Goal: Navigation & Orientation: Find specific page/section

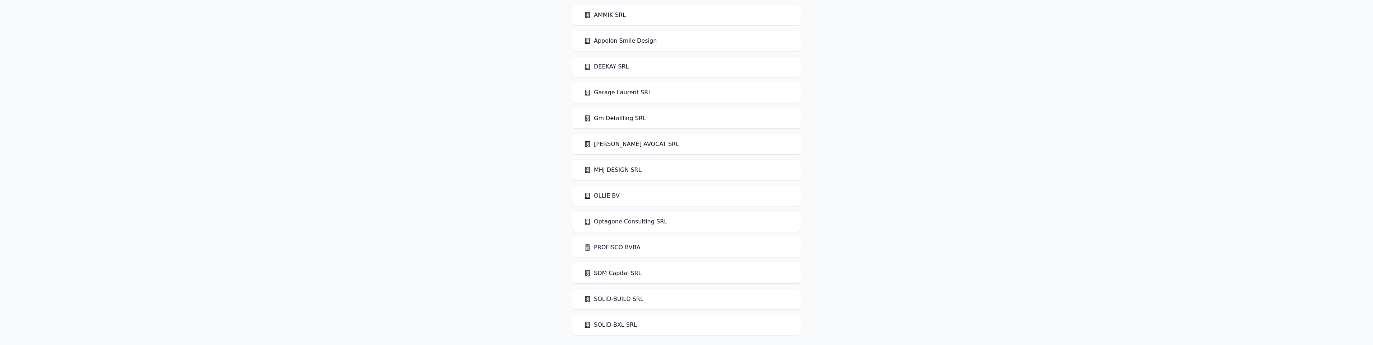
scroll to position [29, 0]
click at [602, 246] on link "PROFISCO BVBA" at bounding box center [612, 246] width 57 height 9
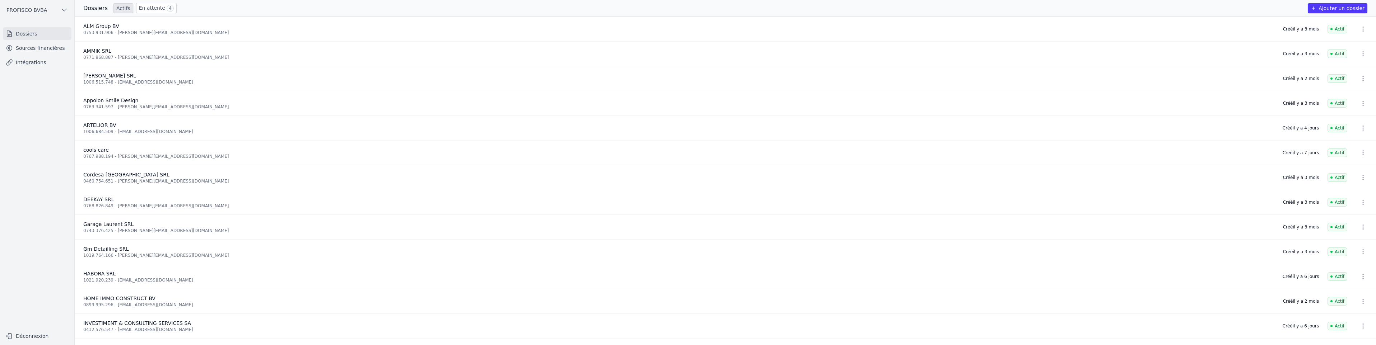
click at [145, 9] on link "En attente 4" at bounding box center [156, 8] width 41 height 10
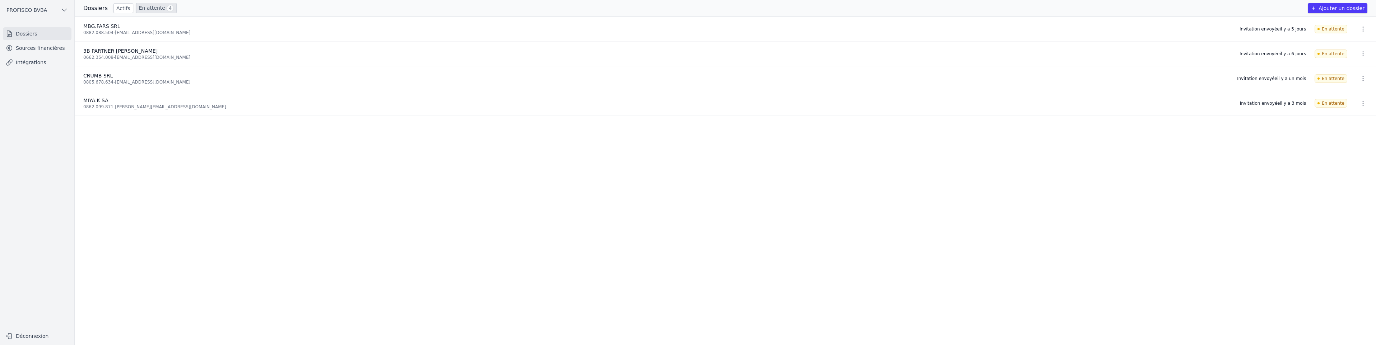
click at [118, 9] on link "Actifs" at bounding box center [123, 8] width 20 height 10
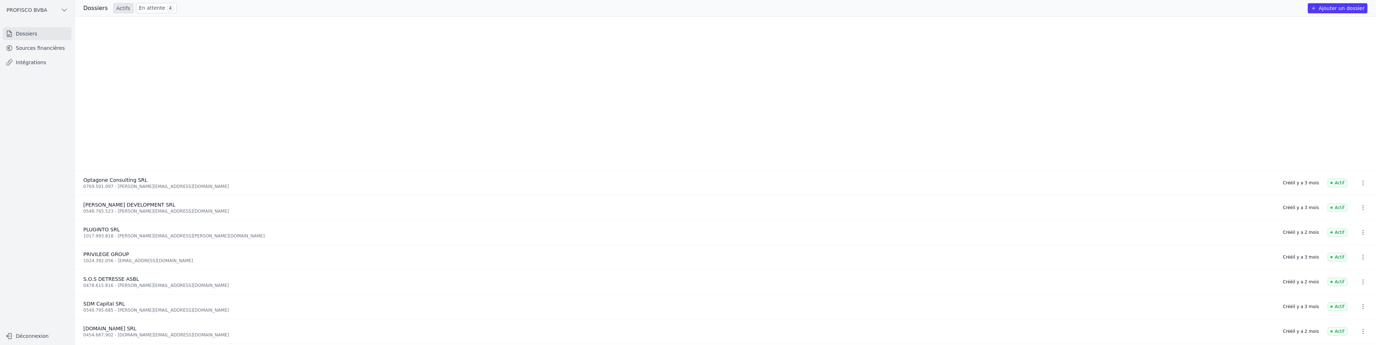
scroll to position [714, 0]
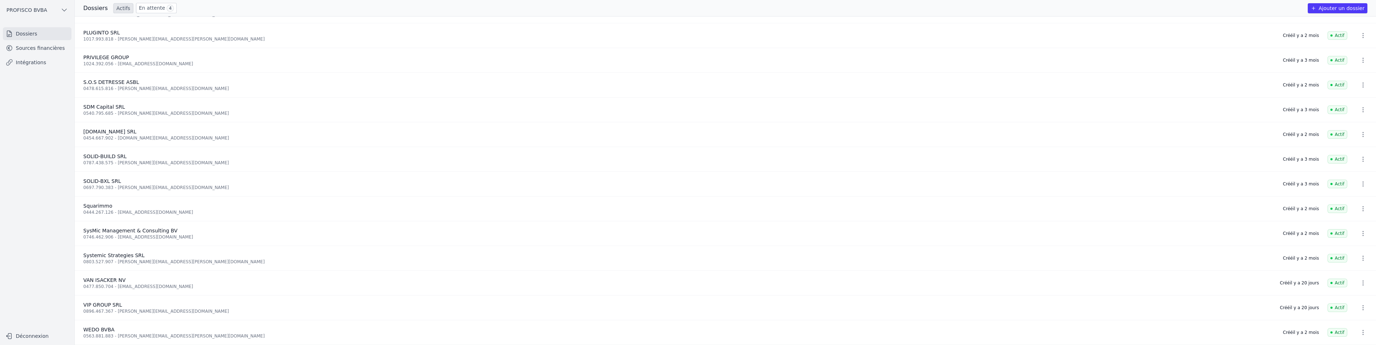
click at [149, 9] on link "En attente 4" at bounding box center [156, 8] width 41 height 10
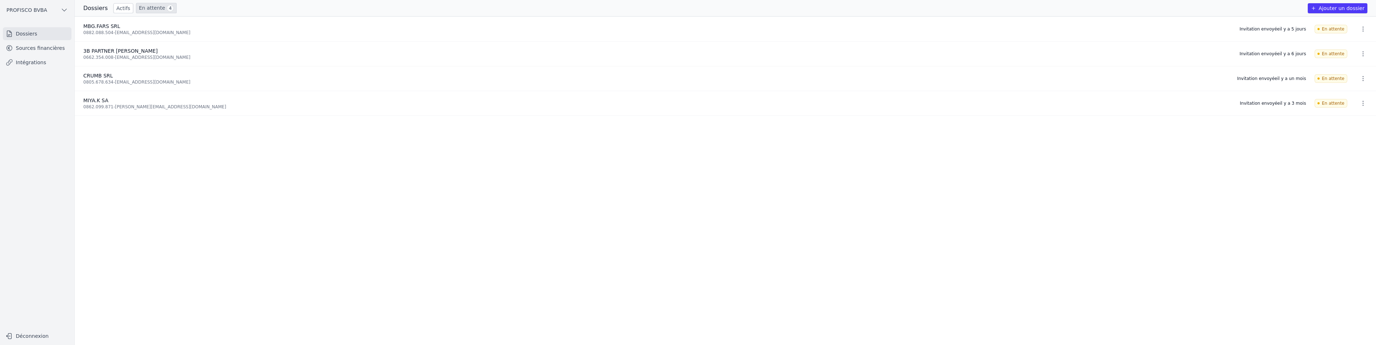
click at [117, 9] on link "Actifs" at bounding box center [123, 8] width 20 height 10
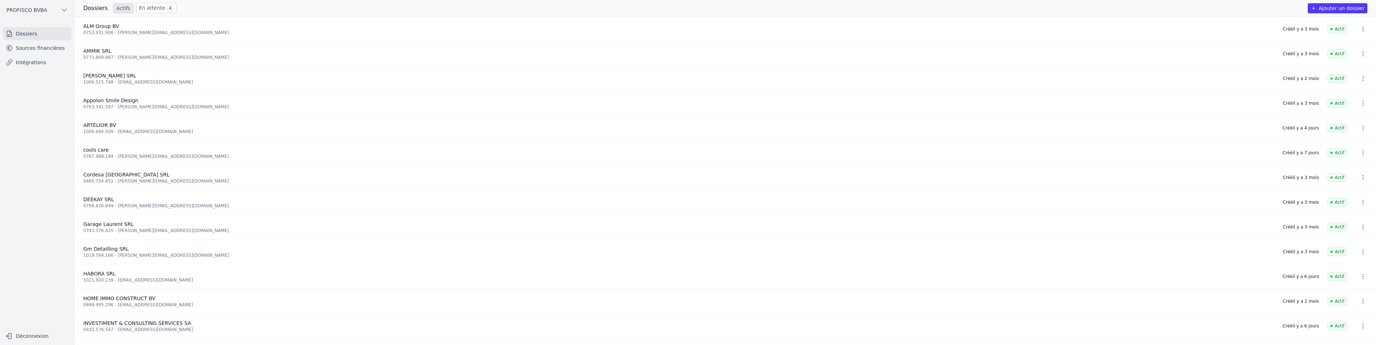
click at [118, 155] on div "0767.988.194 - [PERSON_NAME][EMAIL_ADDRESS][DOMAIN_NAME]" at bounding box center [678, 157] width 1191 height 6
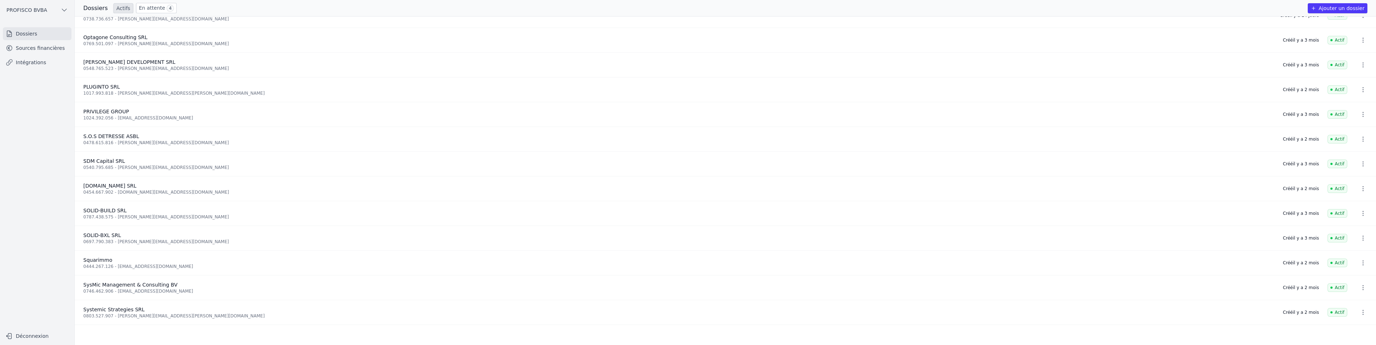
scroll to position [682, 0]
click at [37, 57] on link "Intégrations" at bounding box center [37, 62] width 69 height 13
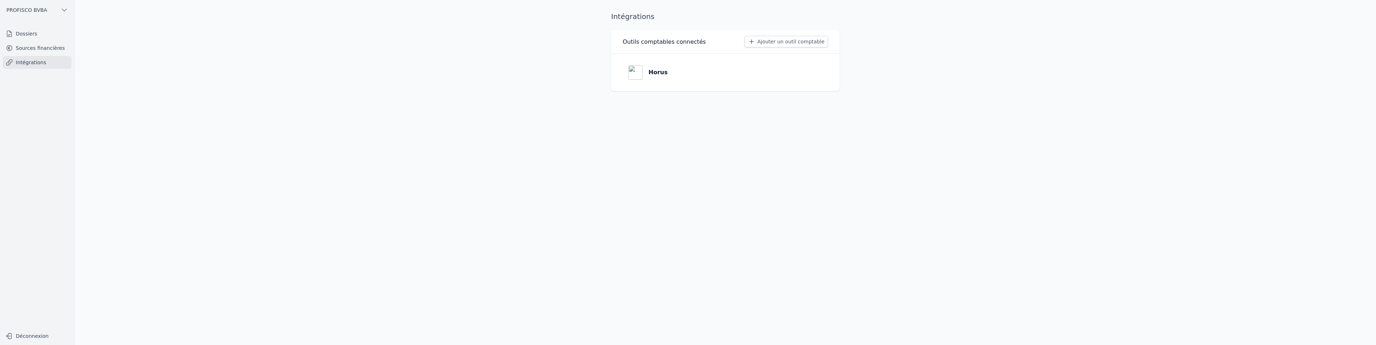
click at [37, 46] on link "Sources financières" at bounding box center [37, 48] width 69 height 13
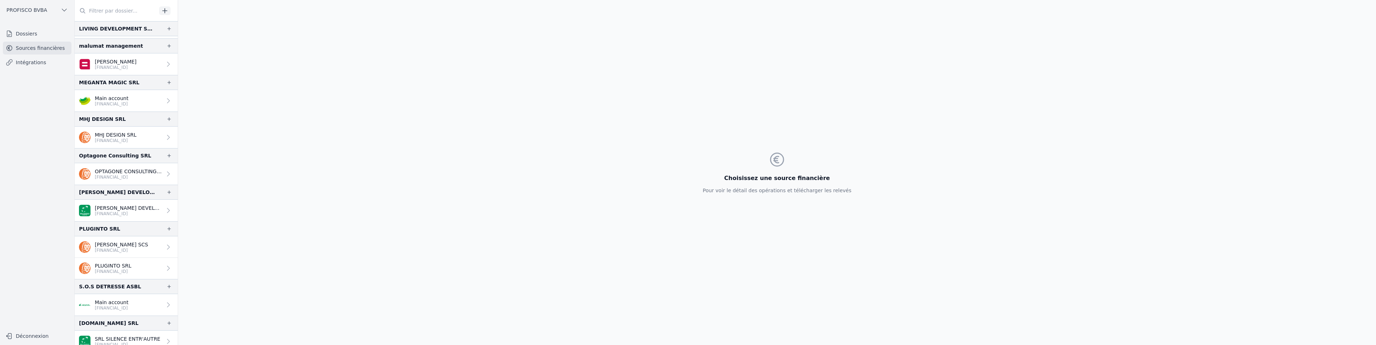
scroll to position [970, 0]
